Goal: Task Accomplishment & Management: Use online tool/utility

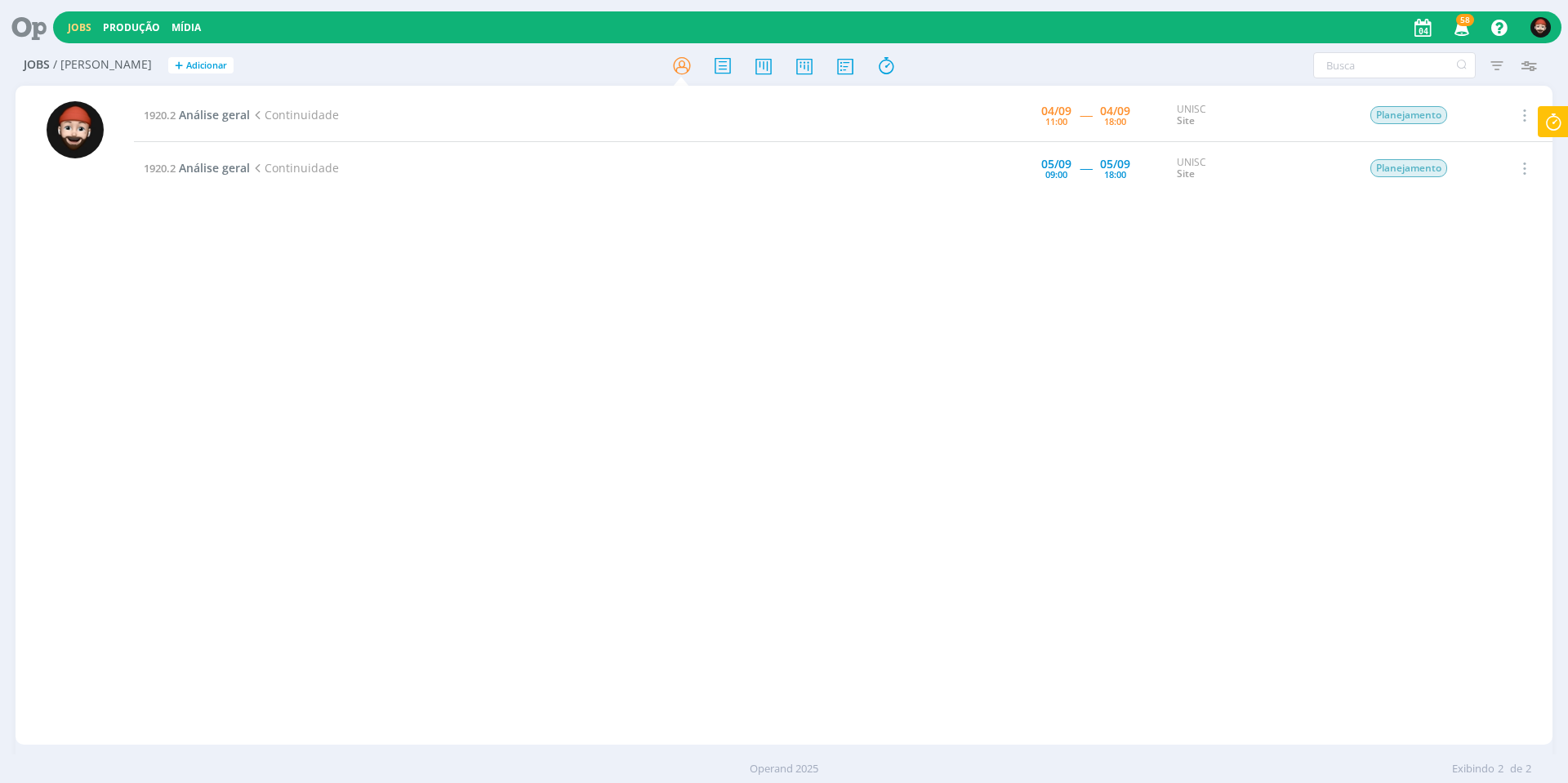
click at [1556, 120] on icon at bounding box center [1553, 122] width 29 height 32
type input "01:55:59"
click at [1529, 130] on span "Parar" at bounding box center [1533, 132] width 30 height 15
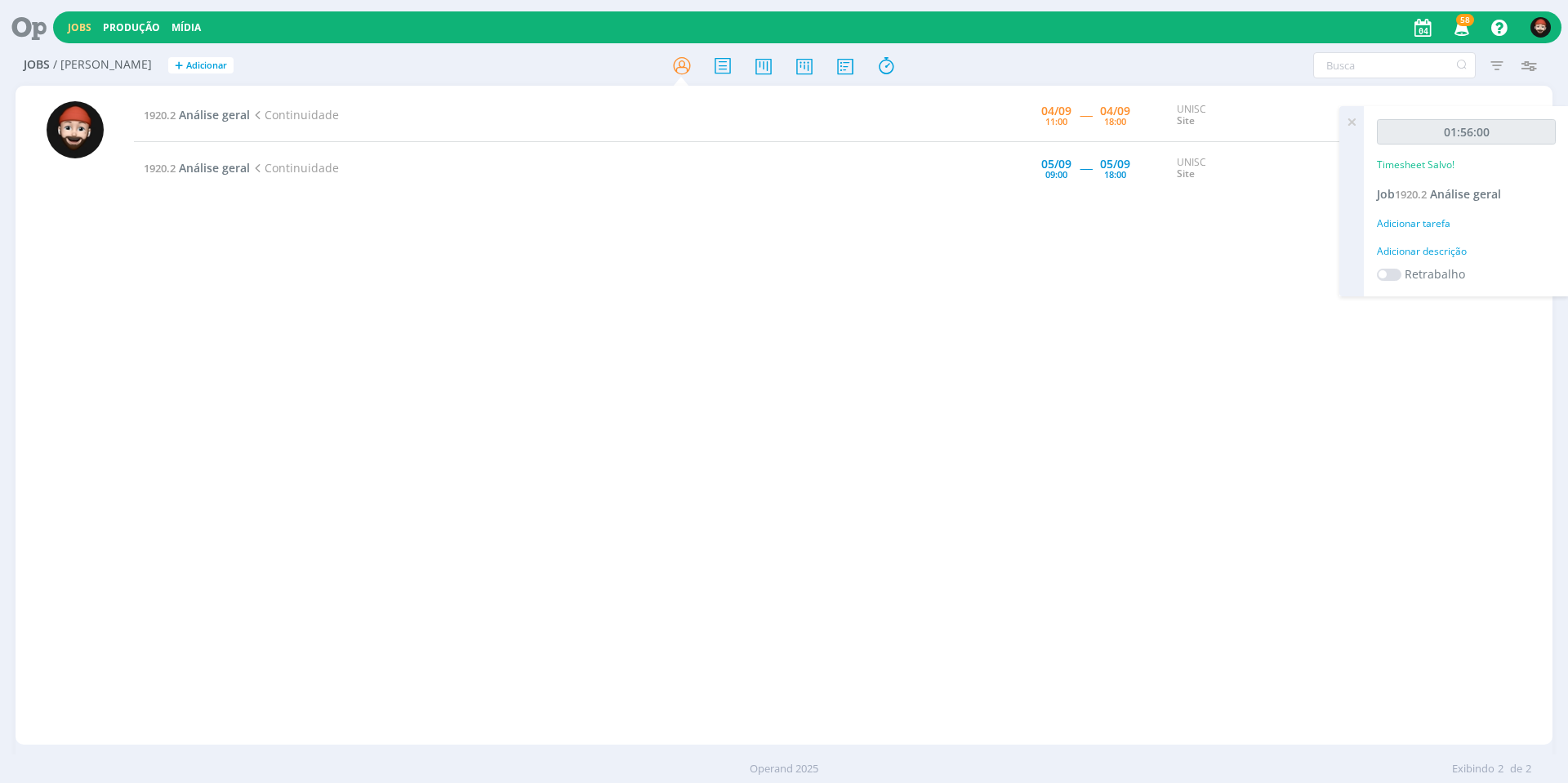
click at [1444, 225] on div "Adicionar tarefa" at bounding box center [1466, 223] width 179 height 15
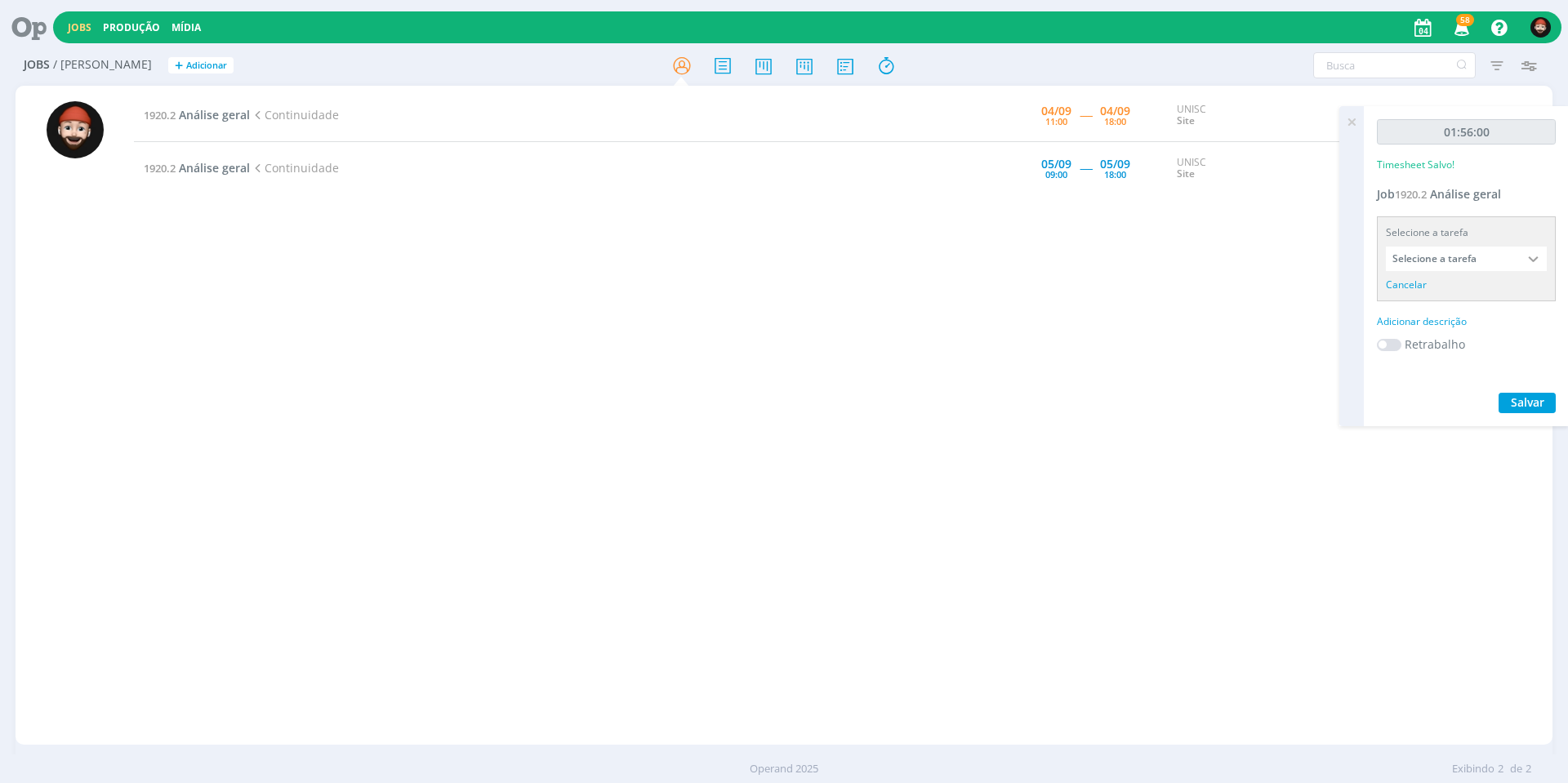
click at [1426, 319] on div "Adicionar descrição" at bounding box center [1466, 321] width 179 height 15
click at [1422, 340] on textarea at bounding box center [1466, 348] width 171 height 58
click at [1535, 450] on span "Salvar" at bounding box center [1527, 453] width 33 height 15
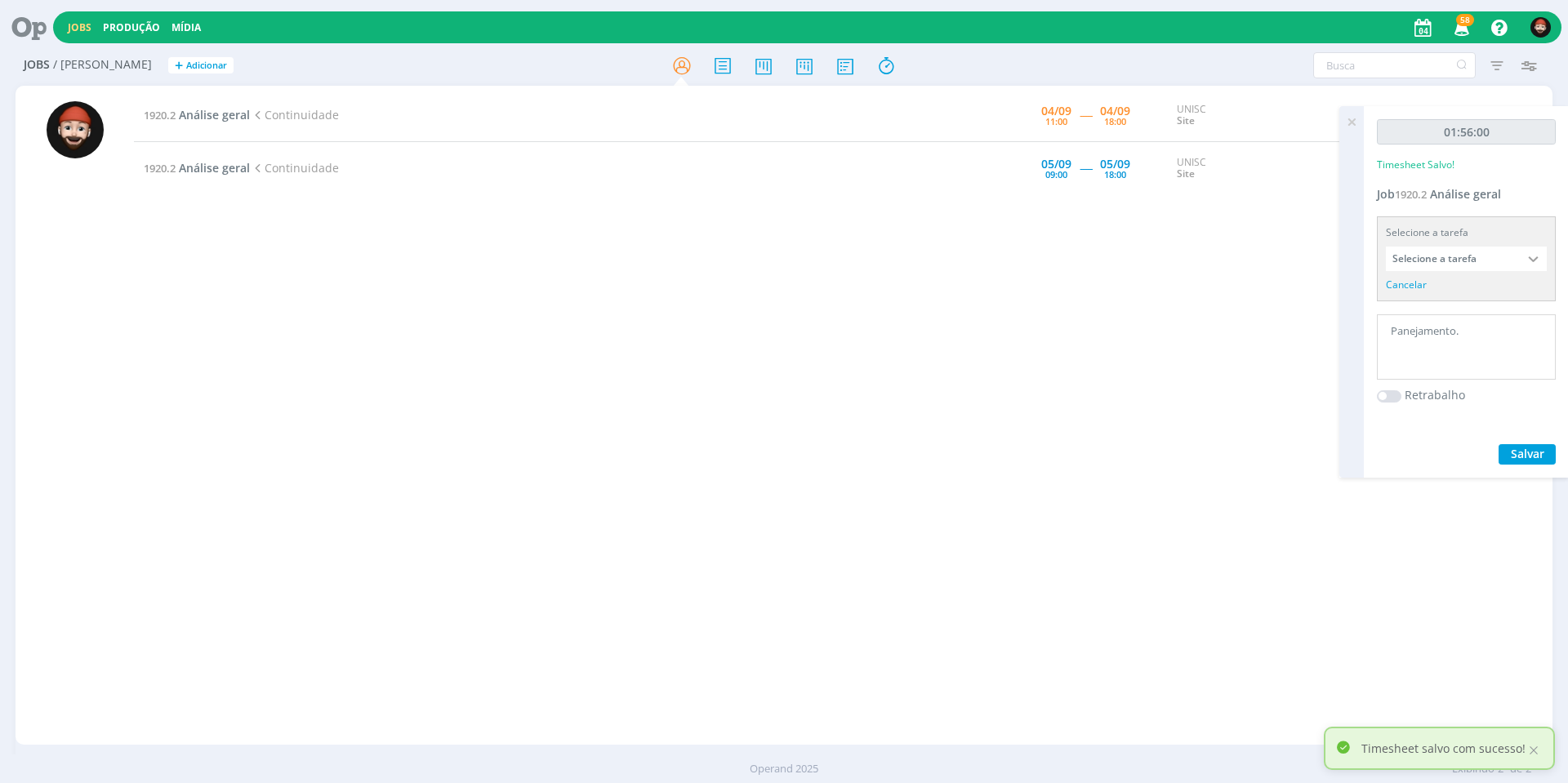
click at [1400, 329] on textarea "Panejamento." at bounding box center [1466, 348] width 171 height 58
type textarea "Planejamento."
click at [1353, 119] on icon at bounding box center [1352, 122] width 29 height 32
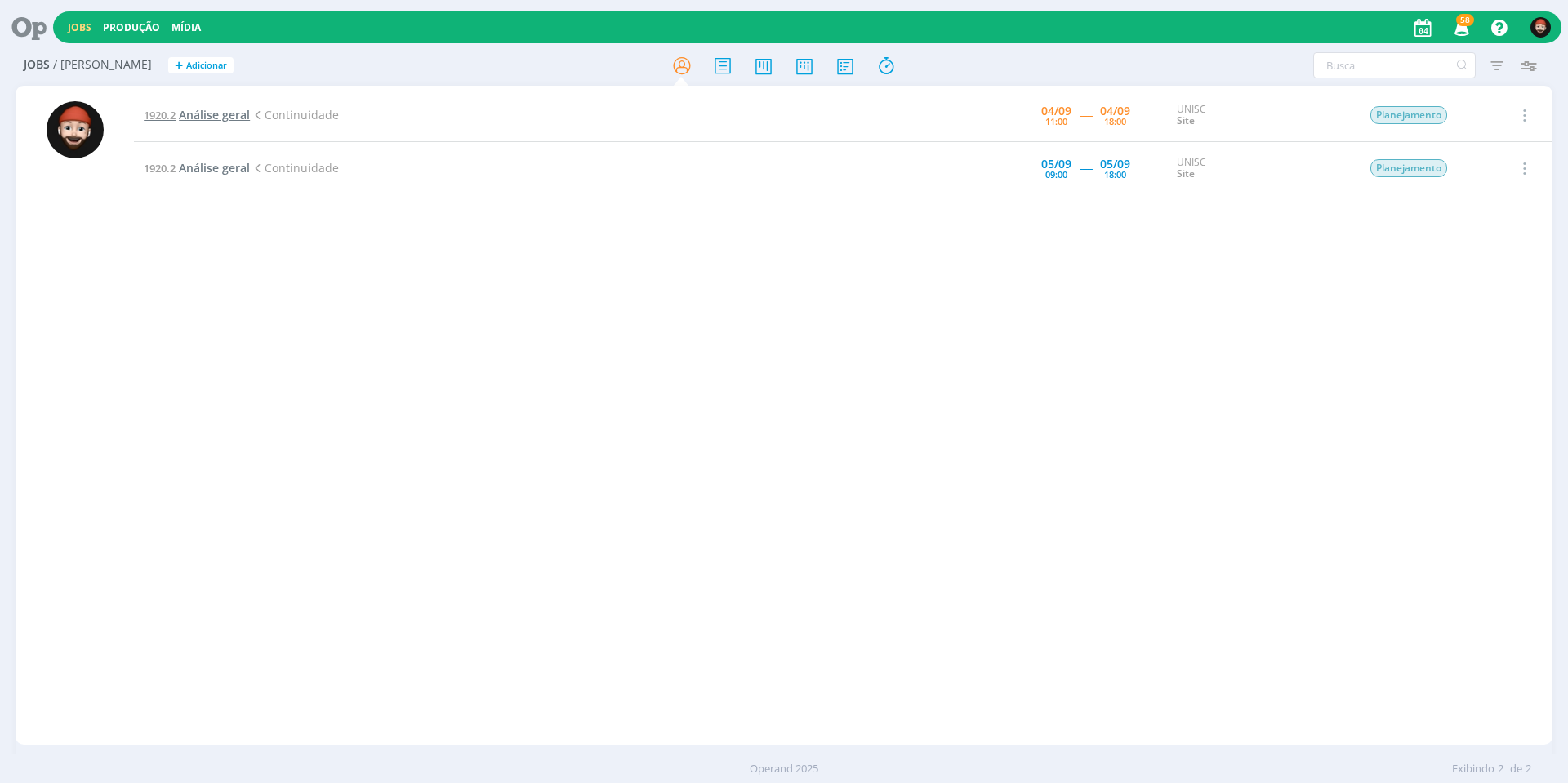
click at [239, 121] on span "Análise geral" at bounding box center [214, 115] width 71 height 15
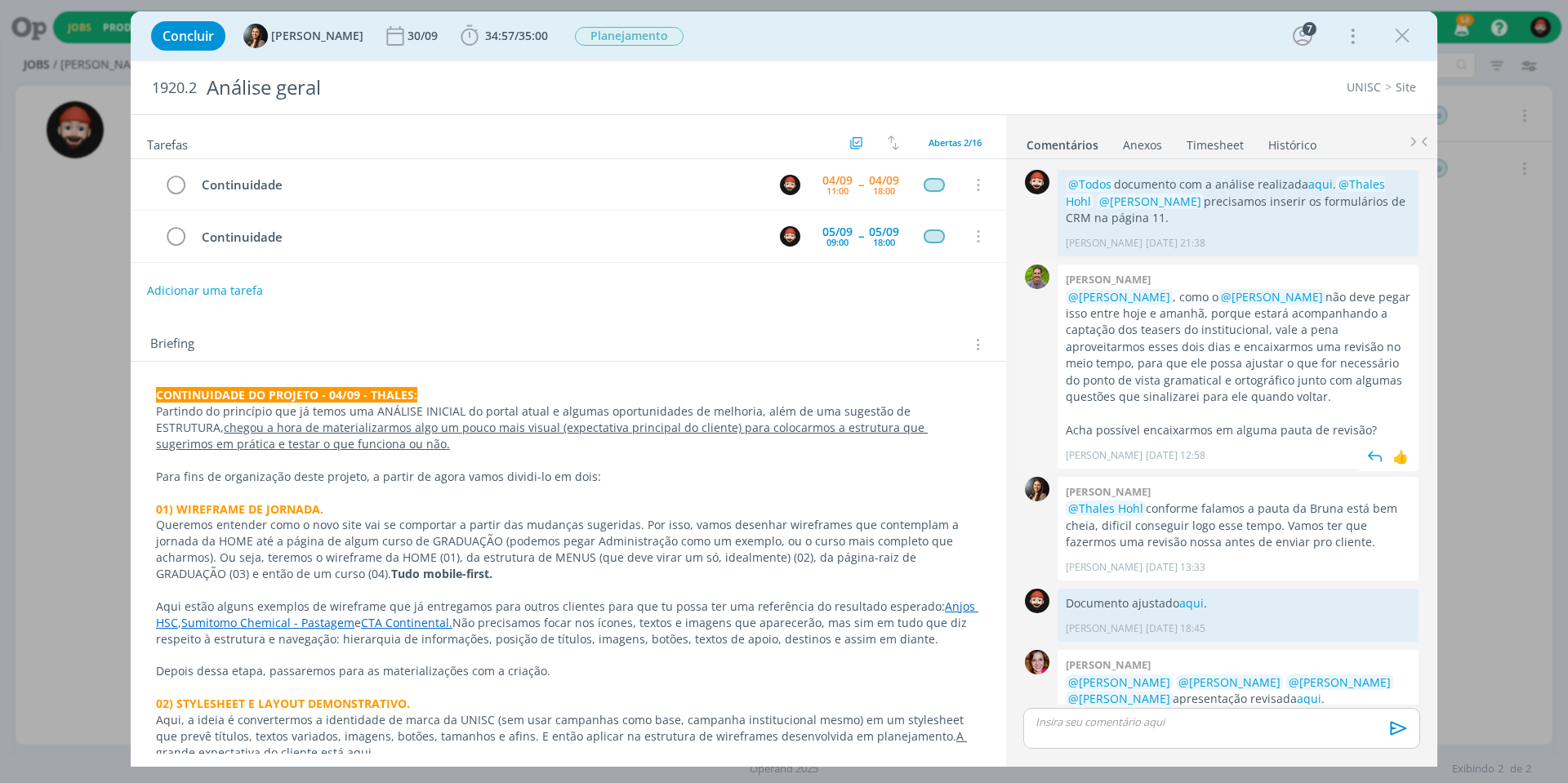
scroll to position [185, 0]
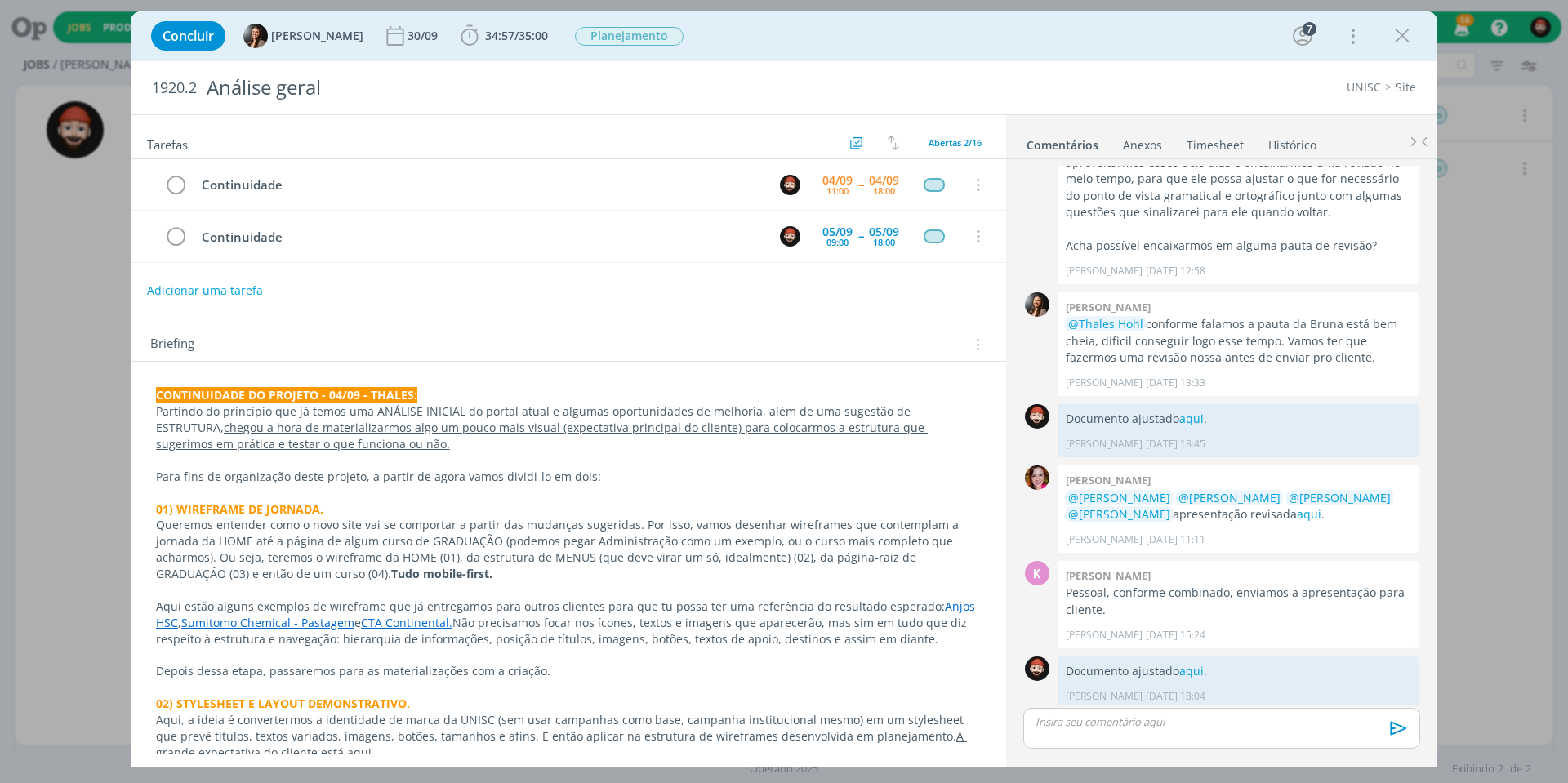
click at [1204, 143] on link "Timesheet" at bounding box center [1215, 142] width 59 height 24
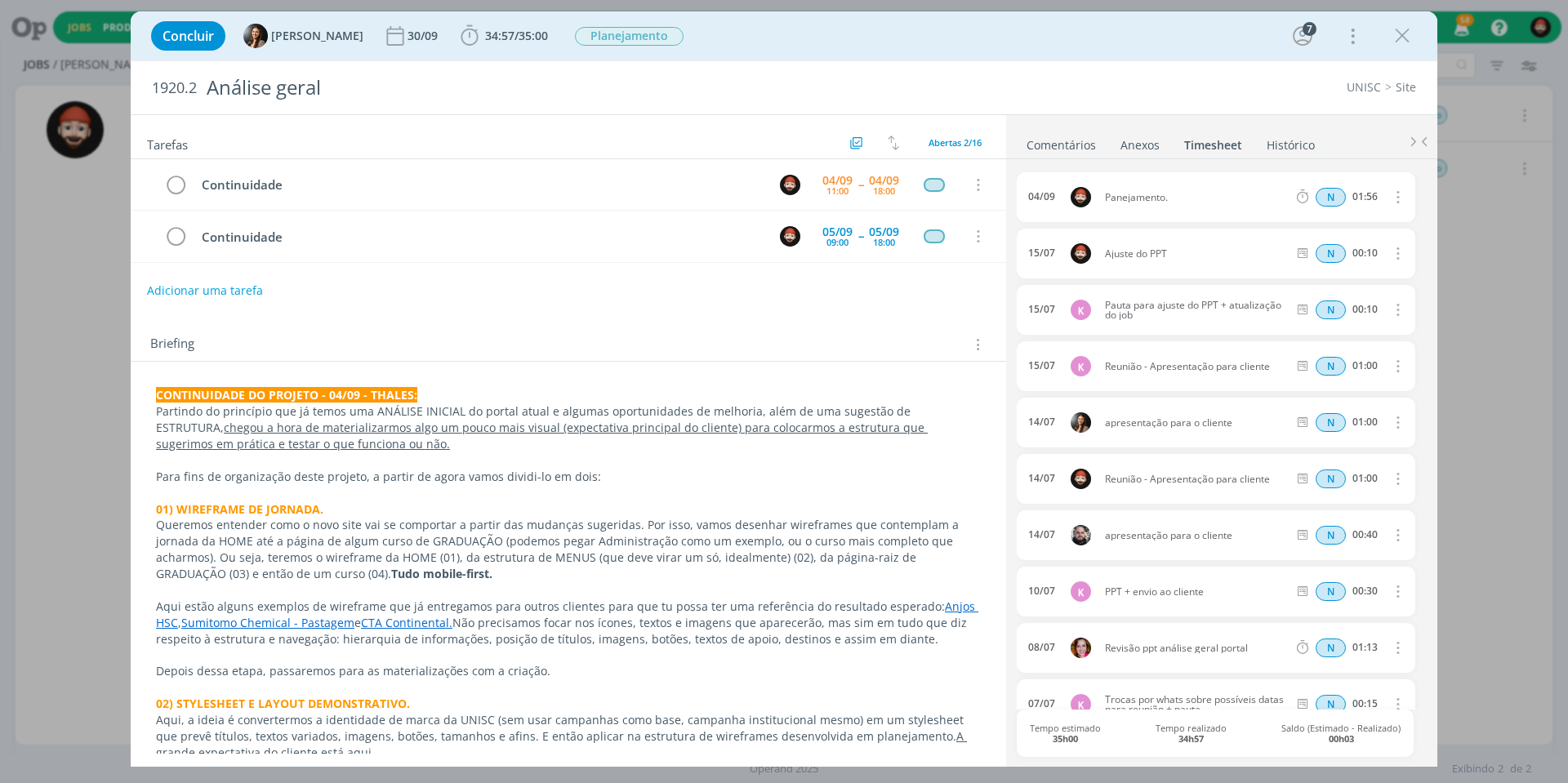
click at [1388, 192] on icon "dialog" at bounding box center [1396, 197] width 18 height 20
click at [1310, 251] on link "Editar" at bounding box center [1351, 252] width 129 height 26
click at [1113, 195] on div "Panejamento." at bounding box center [1148, 197] width 88 height 18
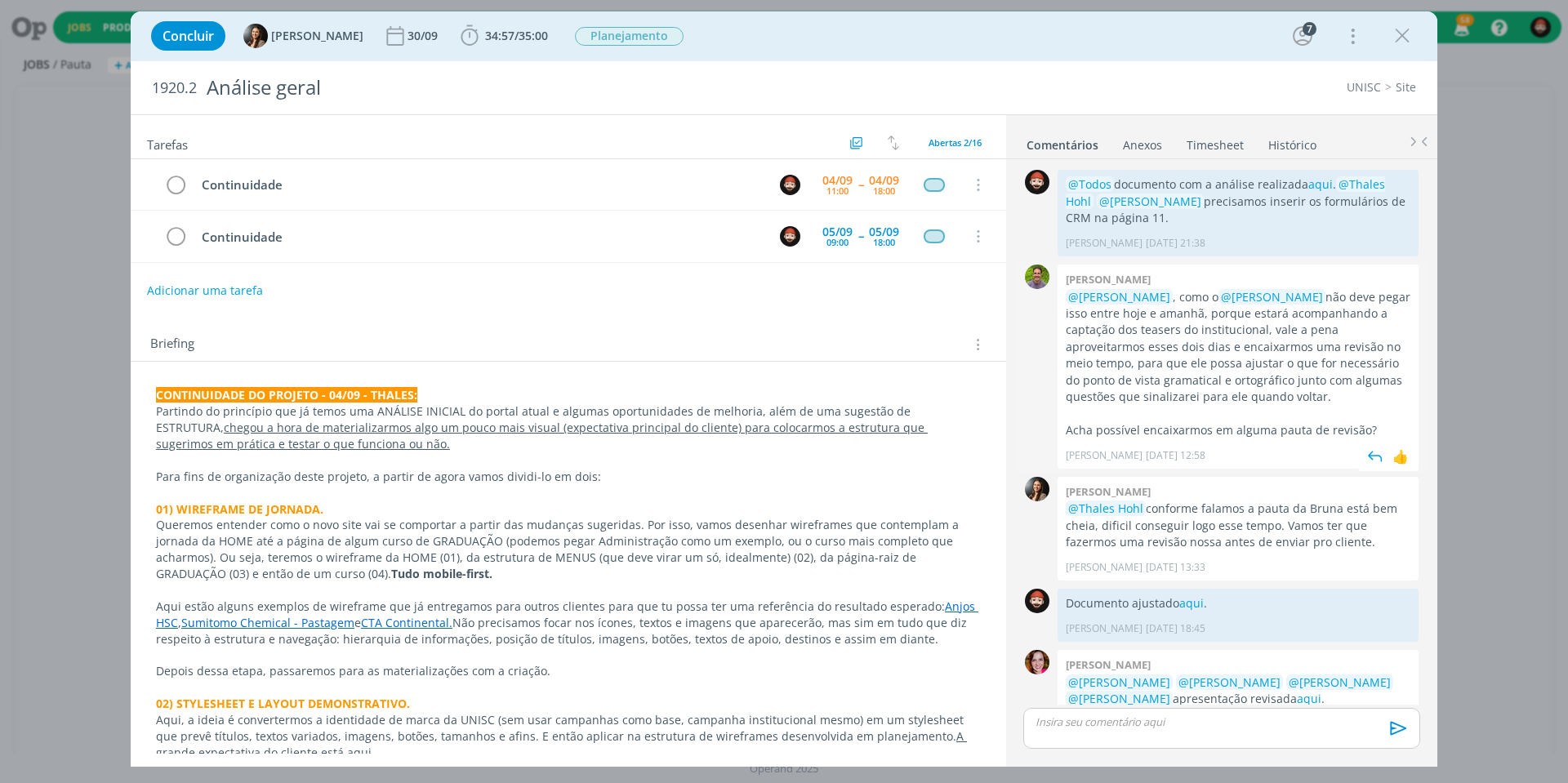
scroll to position [185, 0]
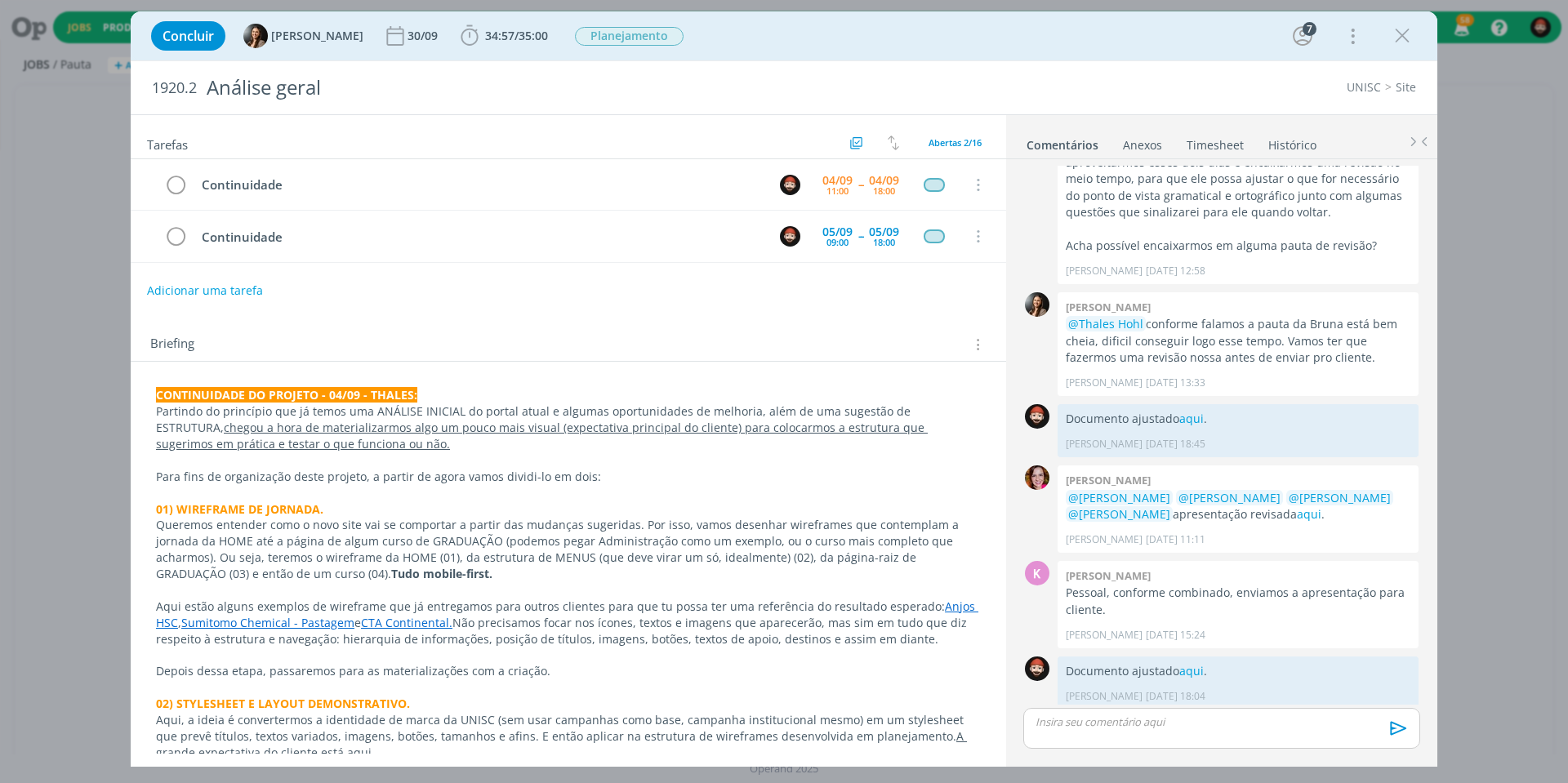
click at [1205, 144] on link "Timesheet" at bounding box center [1215, 142] width 59 height 24
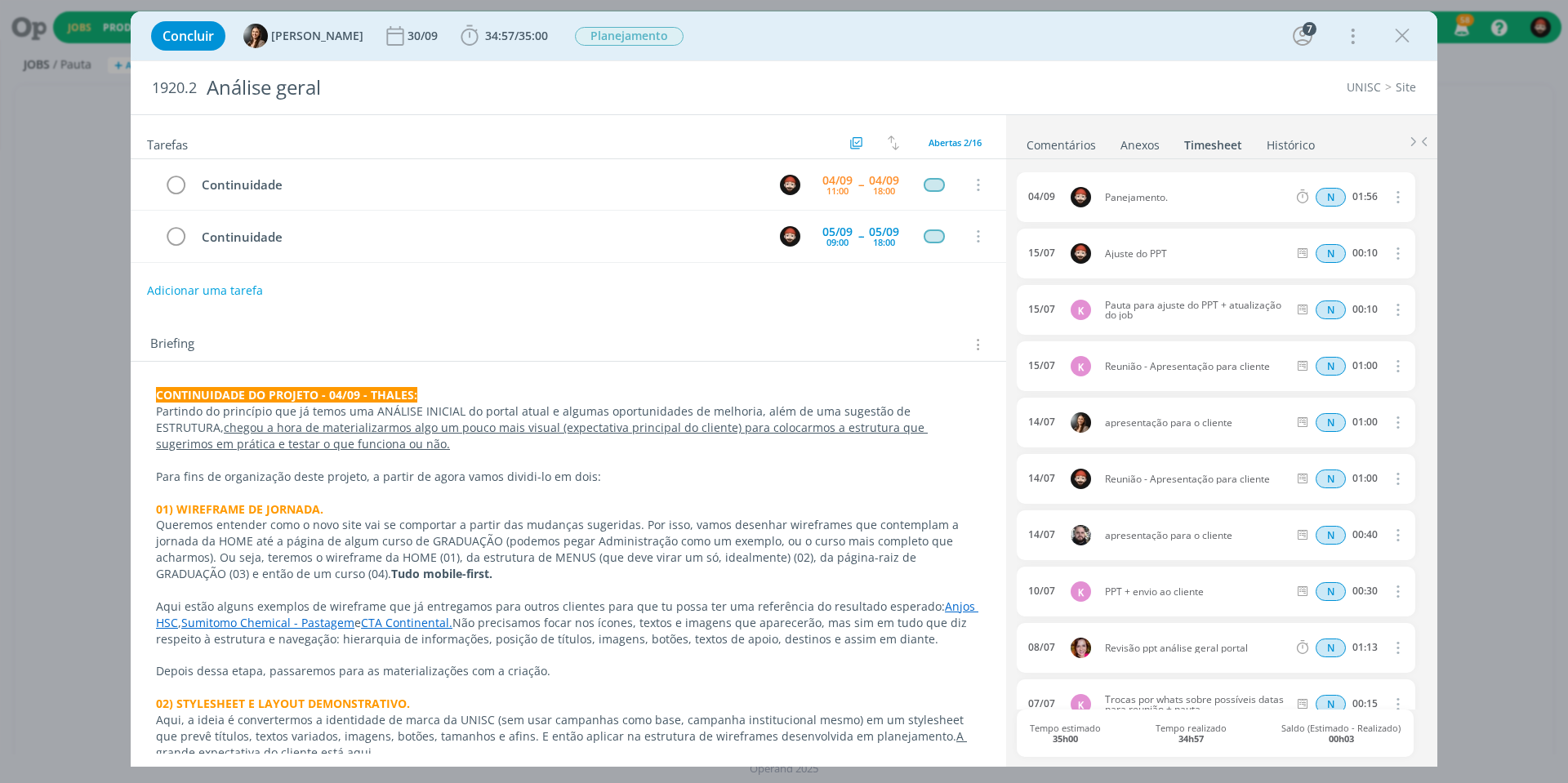
click at [1388, 188] on icon "dialog" at bounding box center [1396, 197] width 18 height 20
click at [1319, 244] on link "Editar" at bounding box center [1351, 252] width 129 height 26
click at [1115, 195] on div "Panejamento." at bounding box center [1148, 197] width 88 height 18
click at [1264, 211] on div "[DATE] 13:23 Planejamento. Selecione a tarefa N 01:56" at bounding box center [1216, 197] width 398 height 50
click at [1414, 30] on div "dialog" at bounding box center [1402, 36] width 29 height 29
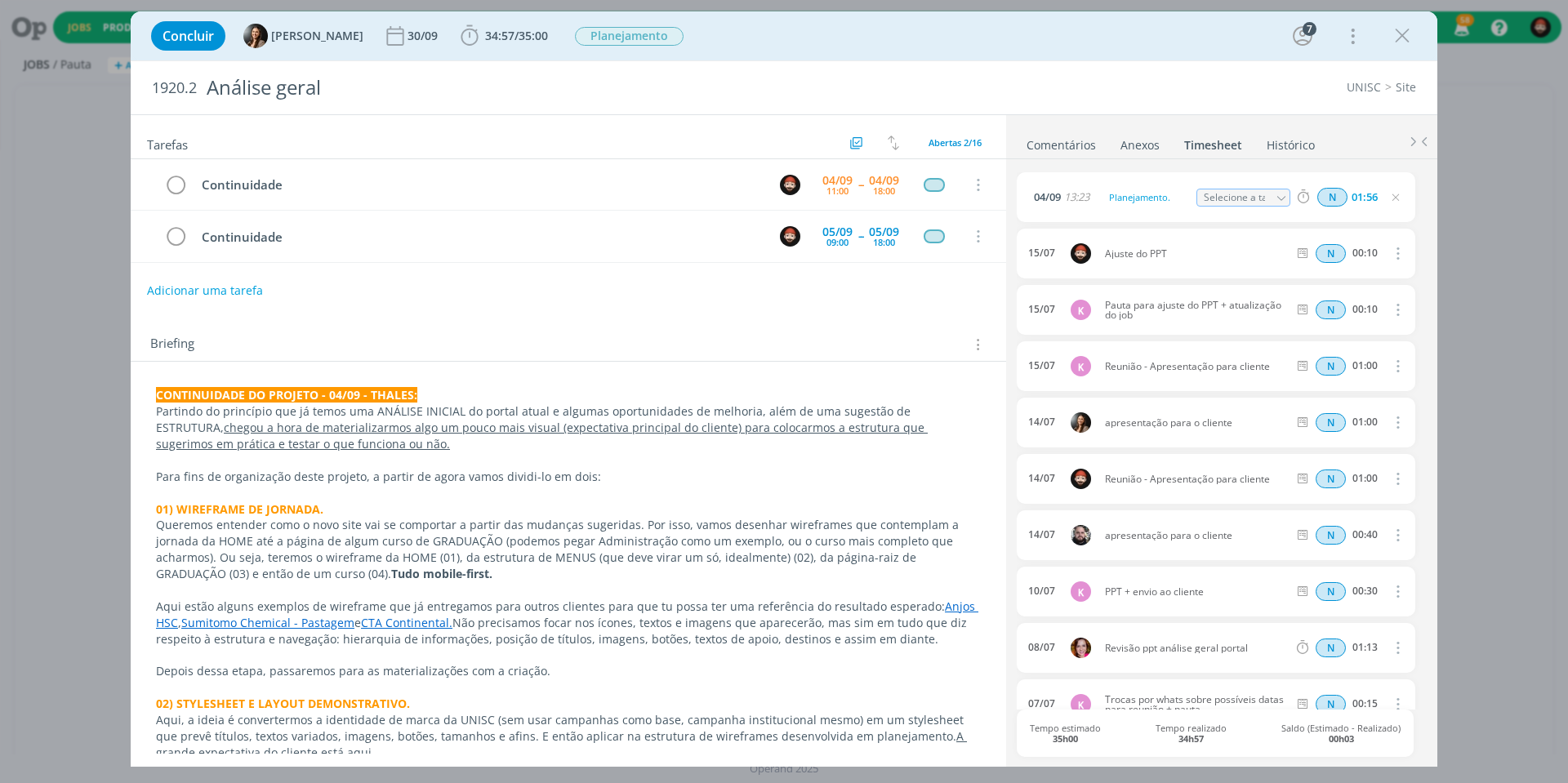
scroll to position [232, 0]
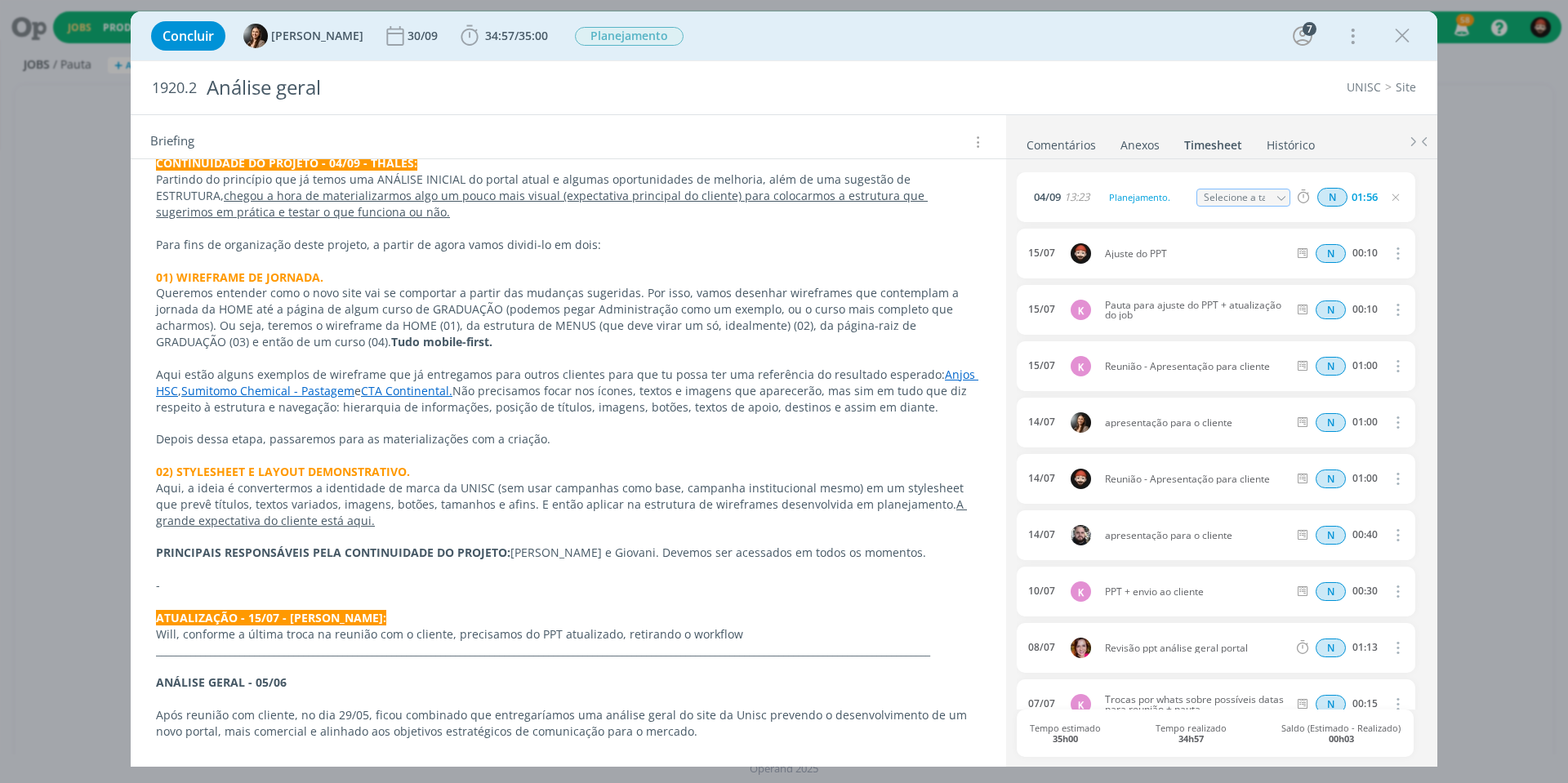
click at [346, 431] on p "Depois dessa etapa, passaremos para as materializações com a criação." at bounding box center [568, 439] width 825 height 16
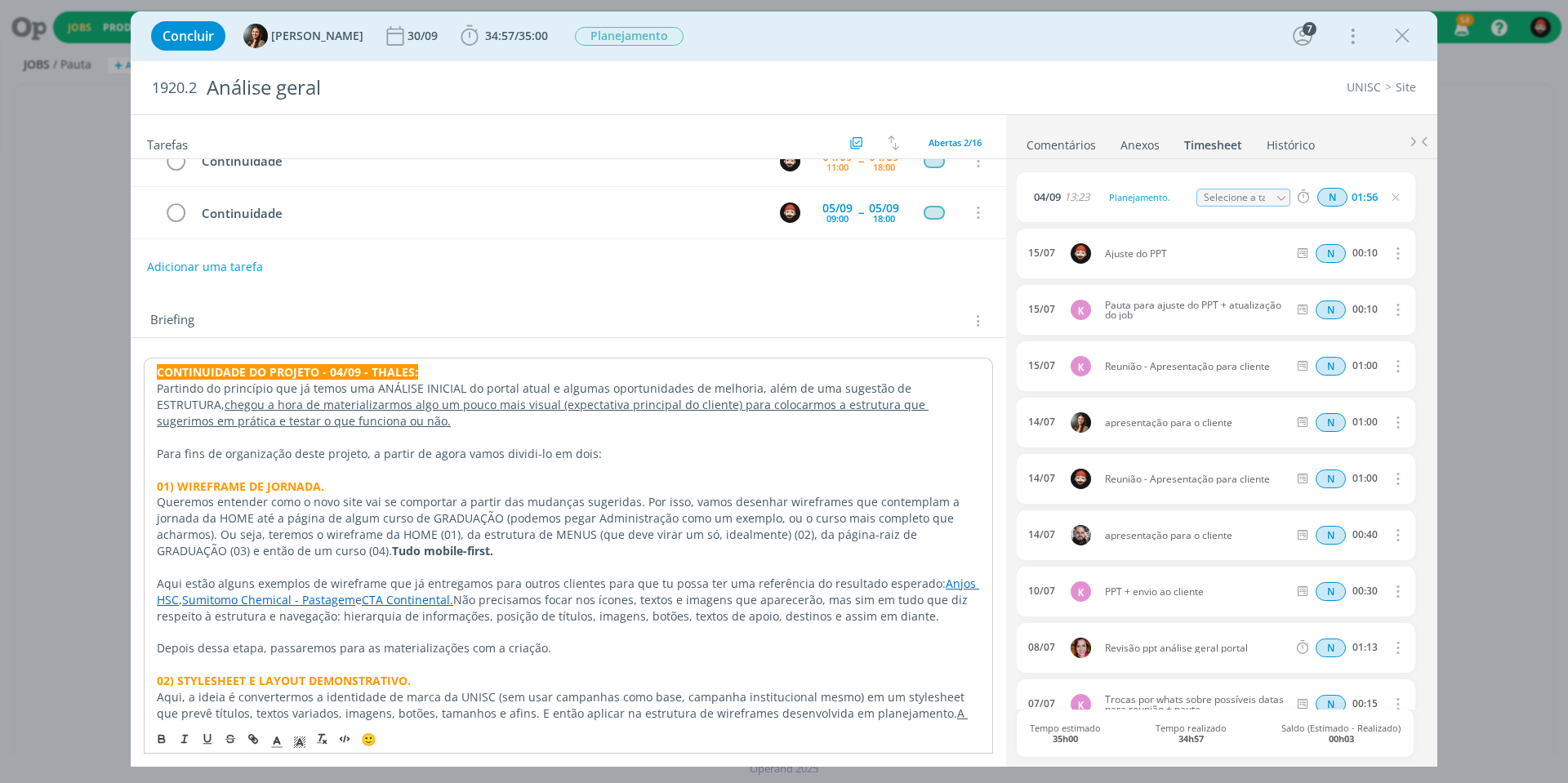
scroll to position [45, 0]
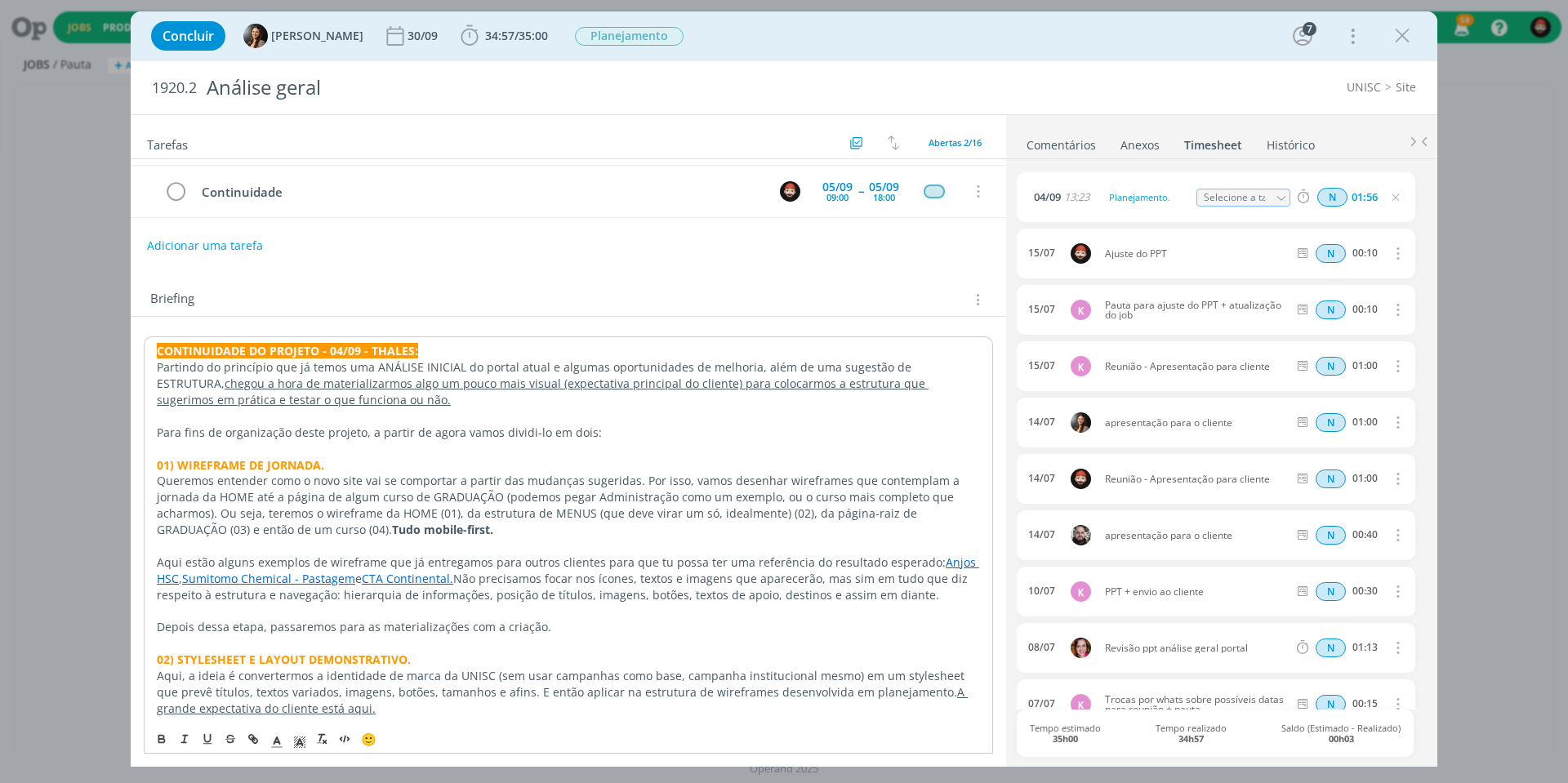
click at [384, 538] on p "dialog" at bounding box center [568, 546] width 823 height 16
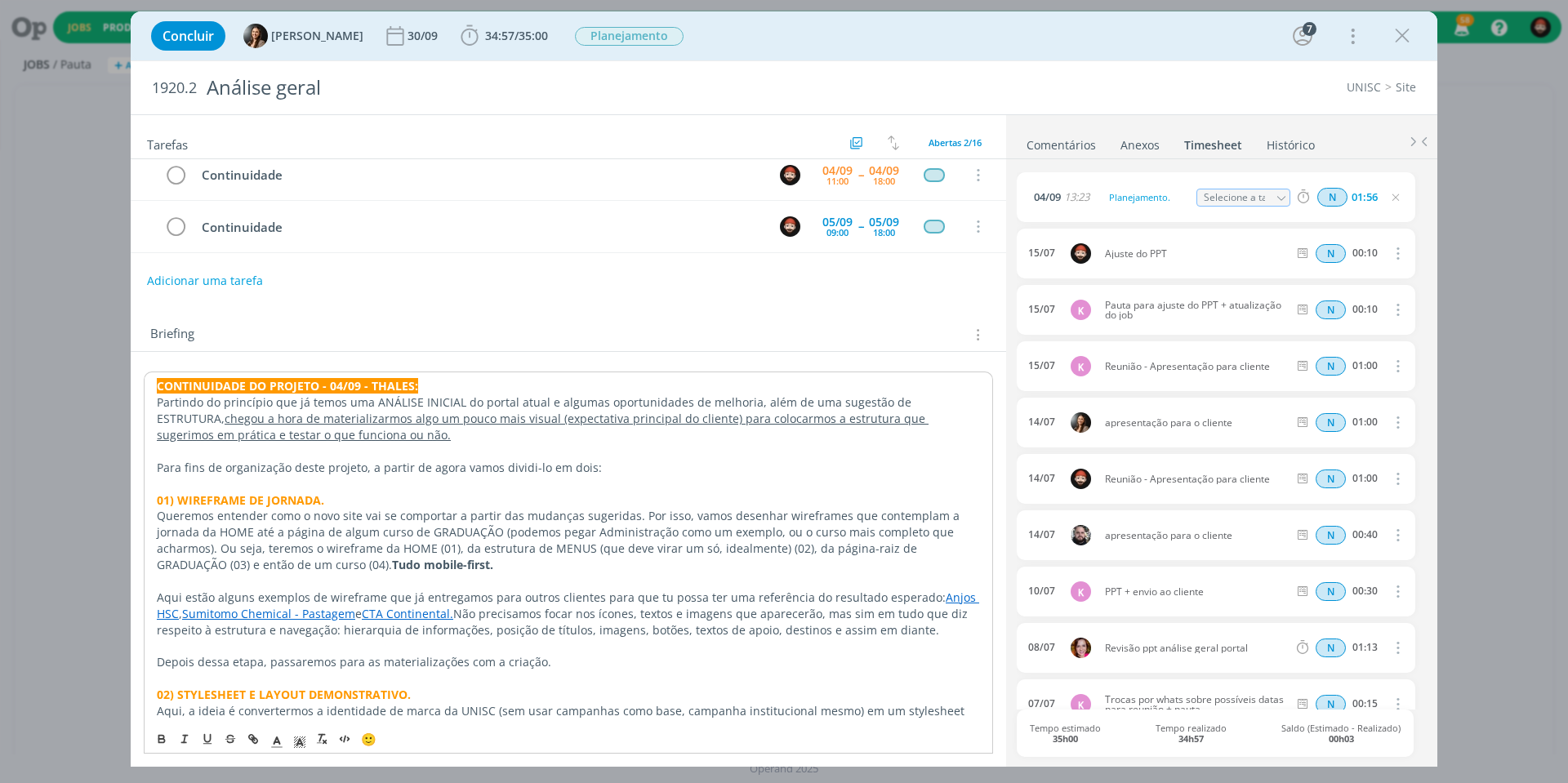
scroll to position [30, 0]
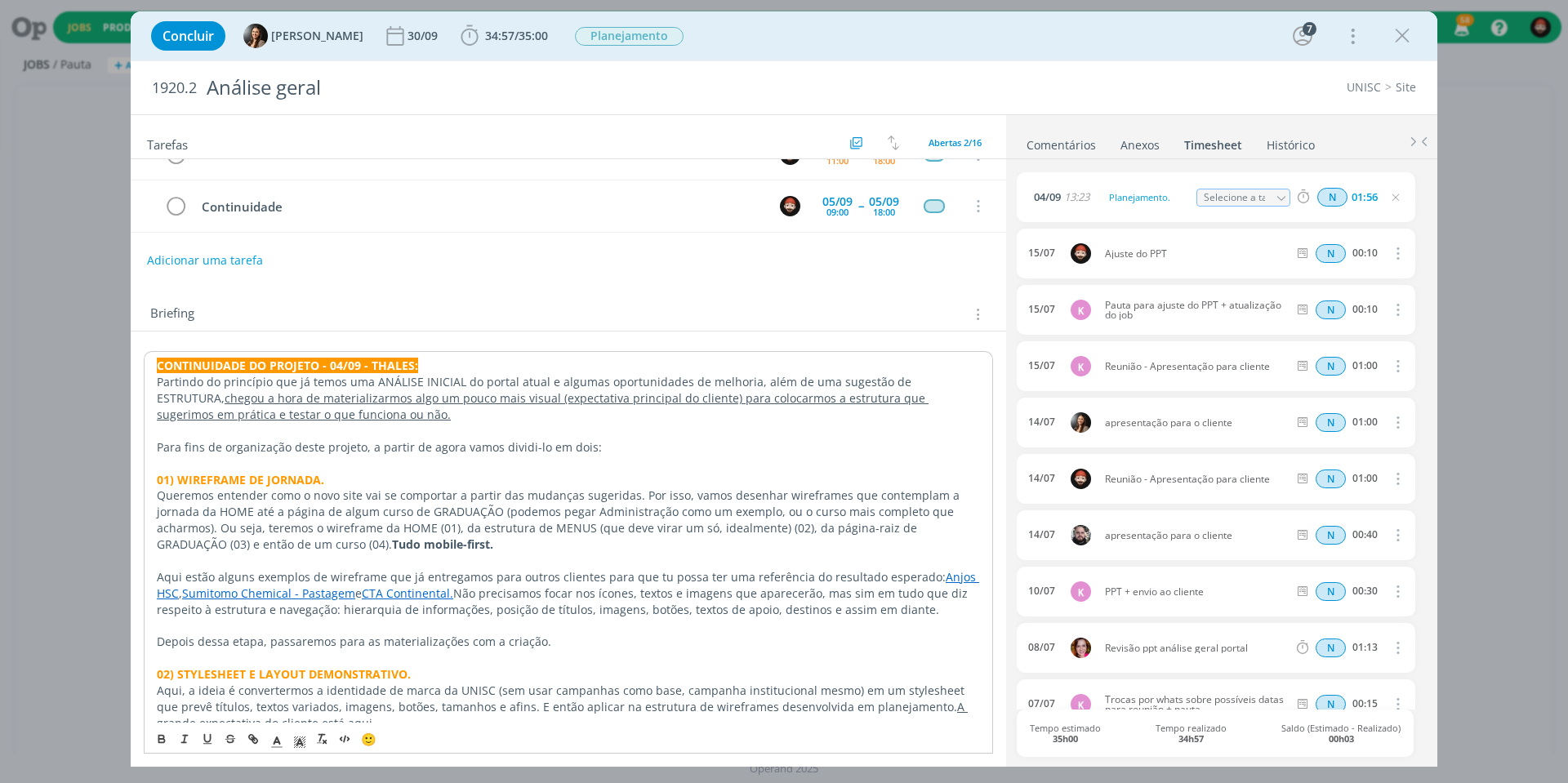
click at [427, 528] on p "Queremos entender como o novo site vai se comportar a partir das mudanças suger…" at bounding box center [568, 520] width 823 height 65
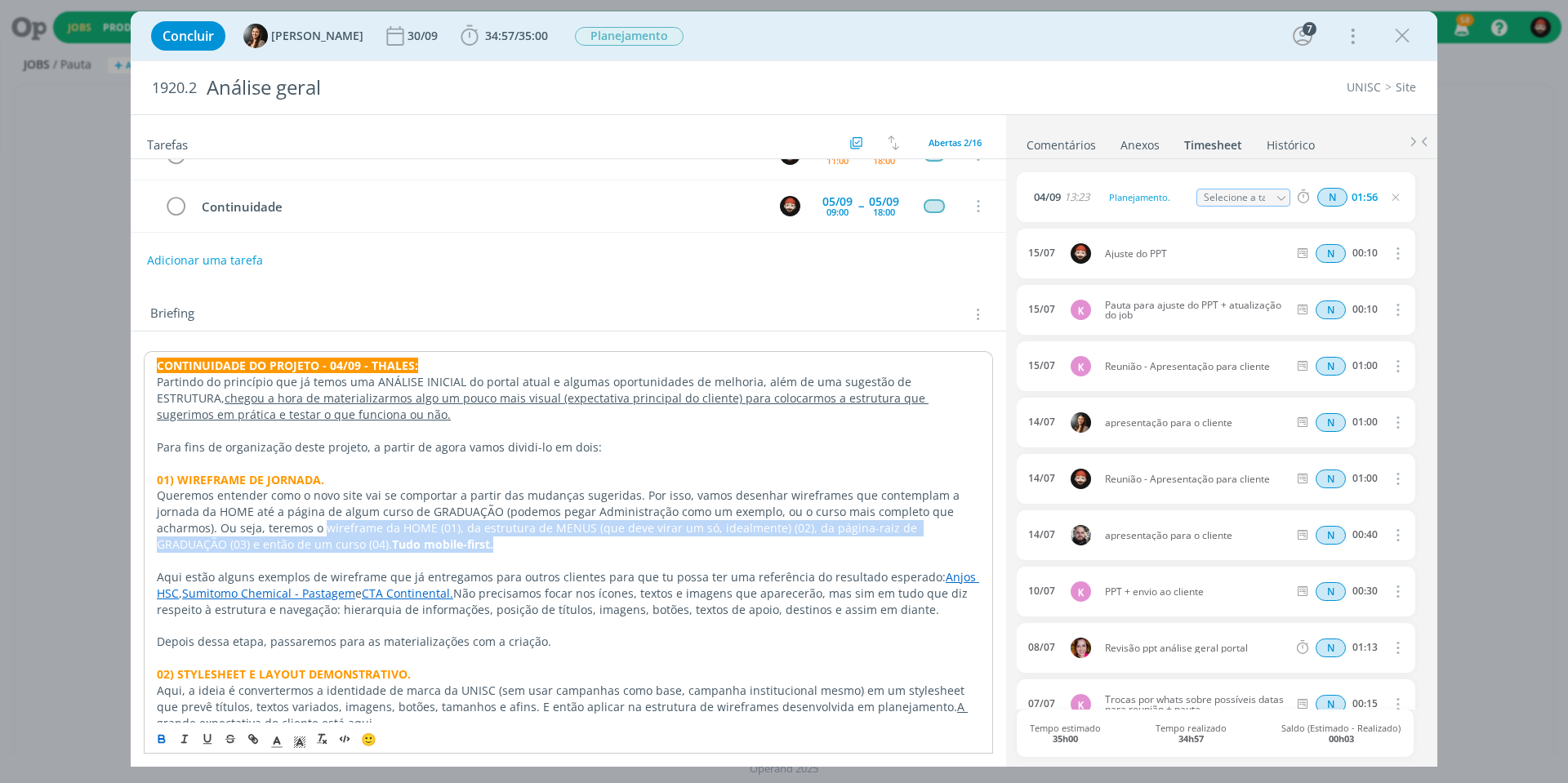
drag, startPoint x: 261, startPoint y: 519, endPoint x: 645, endPoint y: 529, distance: 384.1
click at [645, 529] on p "Queremos entender como o novo site vai se comportar a partir das mudanças suger…" at bounding box center [568, 520] width 823 height 65
copy p "wireframe da HOME (01), da estrutura de MENUS (que deve virar um só, idealmente…"
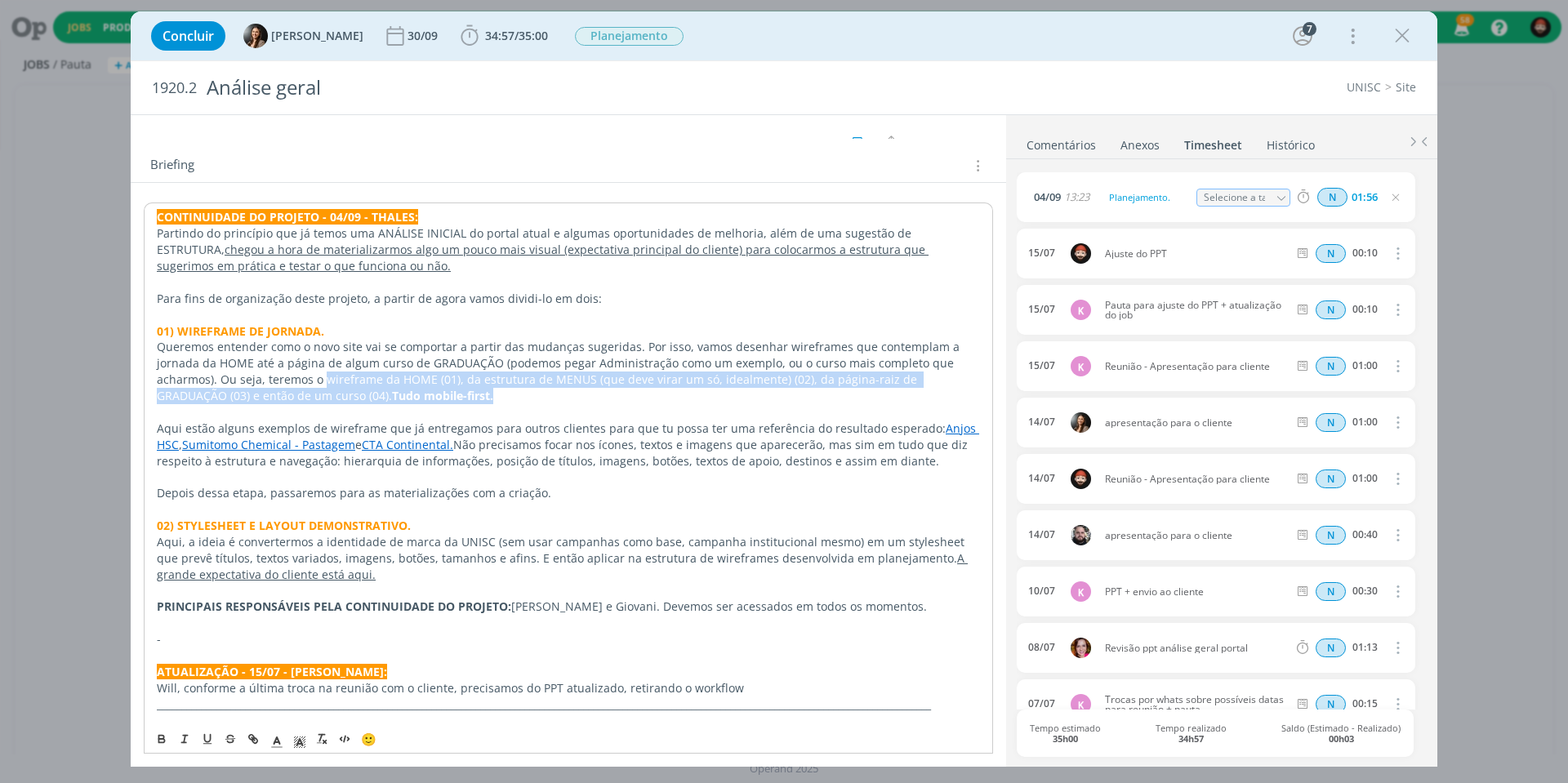
scroll to position [190, 0]
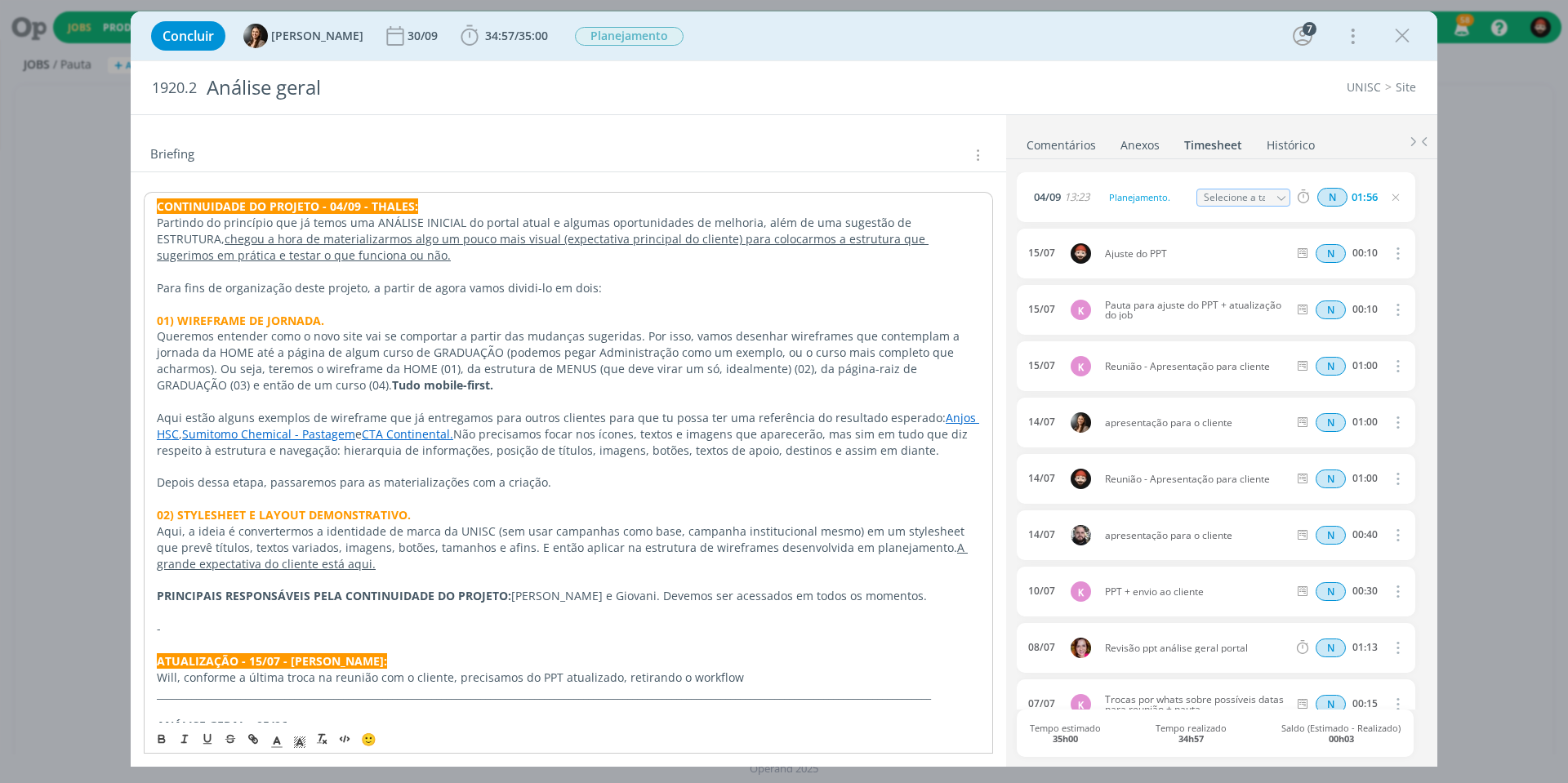
click at [306, 507] on strong "02) STYLESHEET E LAYOUT DEMONSTRATIVO." at bounding box center [284, 515] width 254 height 15
click at [409, 524] on p "Aqui, a ideia é convertermos a identidade de marca da UNISC (sem usar campanhas…" at bounding box center [568, 548] width 823 height 49
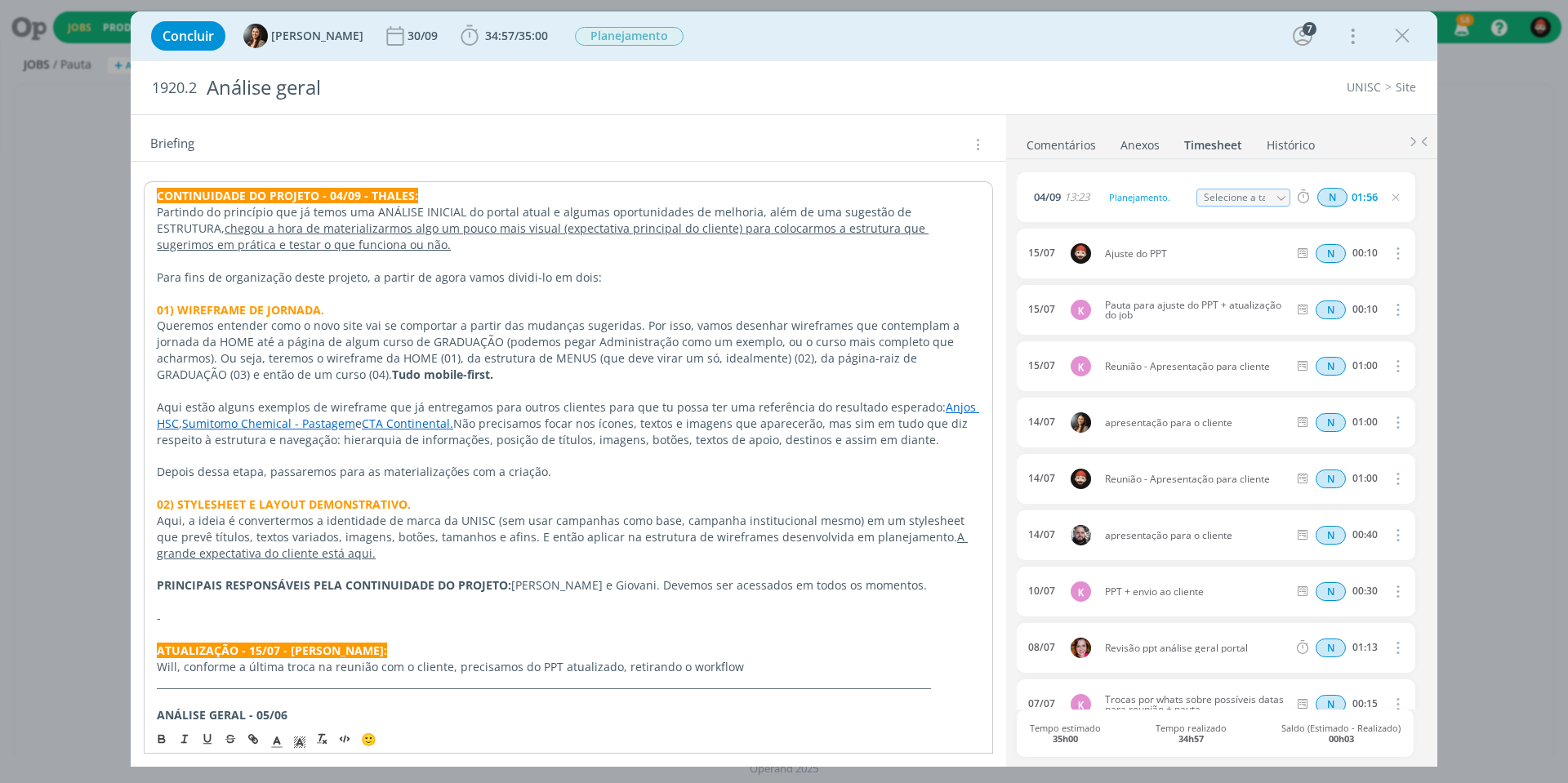
click at [342, 525] on p "Aqui, a ideia é convertermos a identidade de marca da UNISC (sem usar campanhas…" at bounding box center [568, 537] width 823 height 49
click at [202, 513] on p "Aqui, a ideia é convertermos a identidade de marca da UNISC (sem usar campanhas…" at bounding box center [568, 537] width 823 height 49
click at [378, 496] on strong "02) STYLESHEET E LAYOUT DEMONSTRATIVO." at bounding box center [284, 504] width 254 height 15
click at [445, 496] on p "02) STYLESHEET E LAYOUT DEMONSTRATIVO." at bounding box center [568, 504] width 823 height 16
click at [360, 514] on p "Aqui, a ideia é convertermos a identidade de marca da UNISC (sem usar campanhas…" at bounding box center [568, 537] width 823 height 49
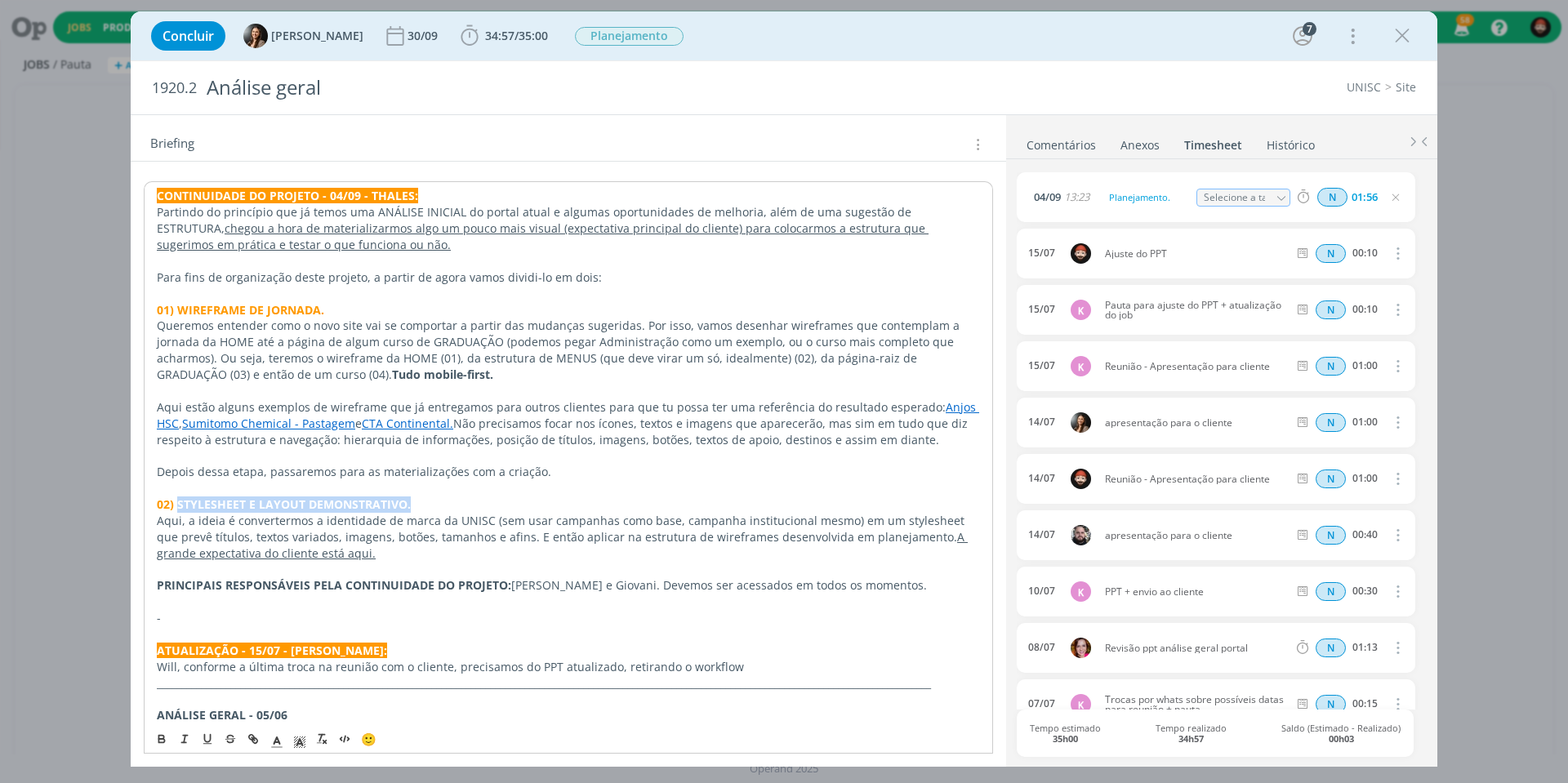
drag, startPoint x: 179, startPoint y: 488, endPoint x: 411, endPoint y: 488, distance: 232.0
click at [411, 496] on p "02) STYLESHEET E LAYOUT DEMONSTRATIVO." at bounding box center [568, 504] width 823 height 16
click at [414, 496] on p "02) STYLESHEET E LAYOUT DEMONSTRATIVO." at bounding box center [568, 504] width 823 height 16
drag, startPoint x: 403, startPoint y: 487, endPoint x: 179, endPoint y: 486, distance: 224.0
click at [179, 496] on strong "02) STYLESHEET E LAYOUT DEMONSTRATIVO." at bounding box center [284, 504] width 254 height 15
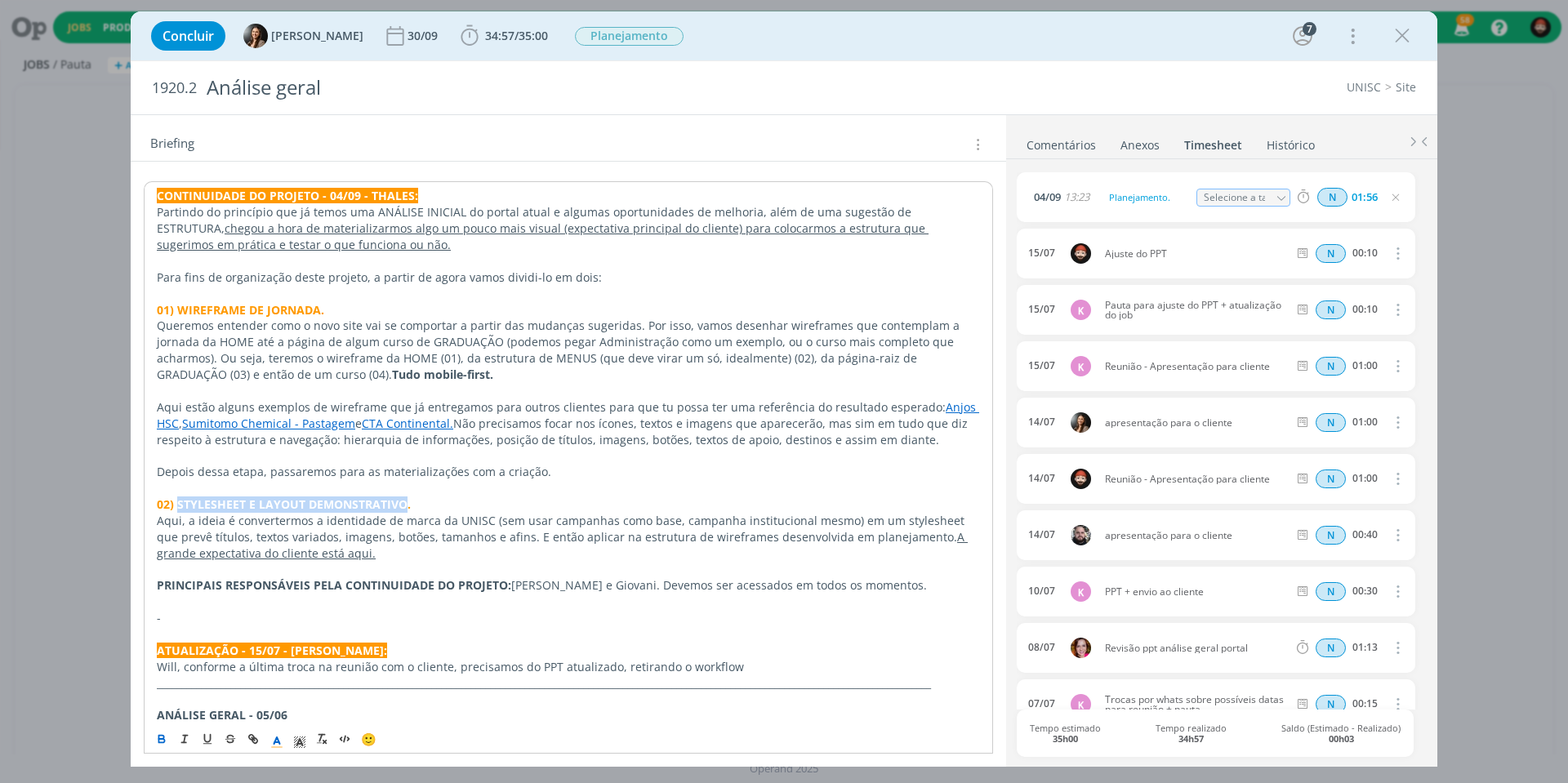
copy strong "STYLESHEET E LAYOUT DEMONSTRATIVO"
click at [391, 513] on p "Aqui, a ideia é convertermos a identidade de marca da UNISC (sem usar campanhas…" at bounding box center [568, 537] width 823 height 49
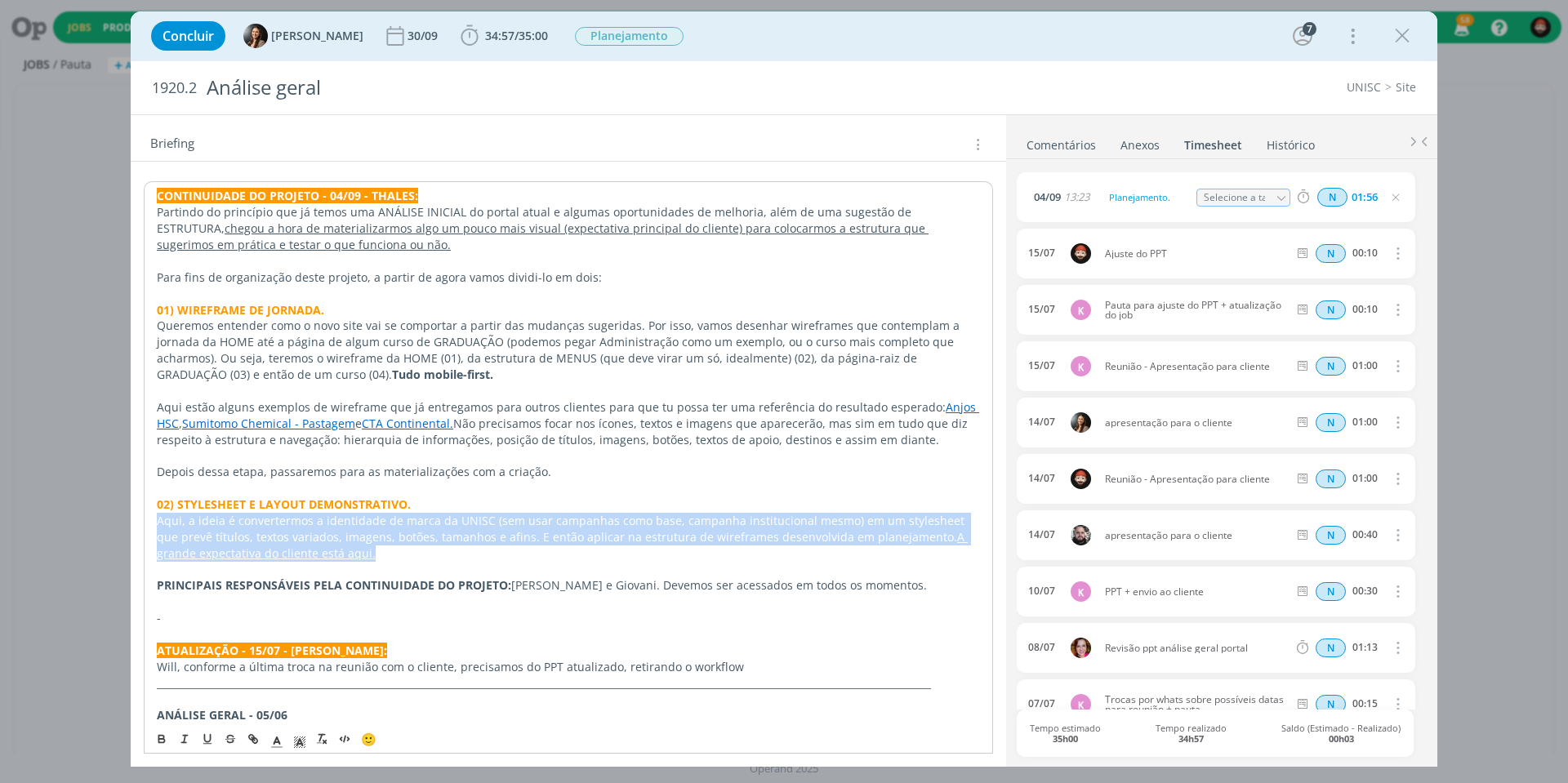
drag, startPoint x: 156, startPoint y: 507, endPoint x: 404, endPoint y: 530, distance: 249.1
click at [404, 530] on div "CONTINUIDADE DO PROJETO - 04/09 - THALES: Partindo do princípio que já temos um…" at bounding box center [568, 512] width 850 height 662
copy p "Aqui, a ideia é convertermos a identidade de marca da UNISC (sem usar campanhas…"
